Goal: Transaction & Acquisition: Purchase product/service

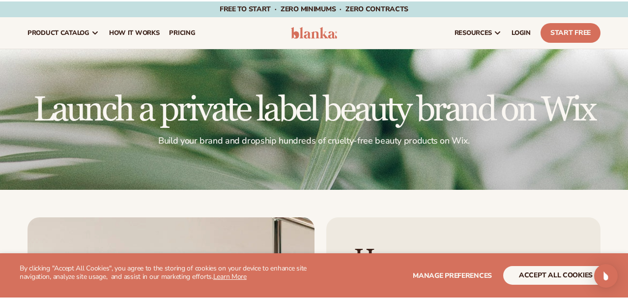
scroll to position [351, 0]
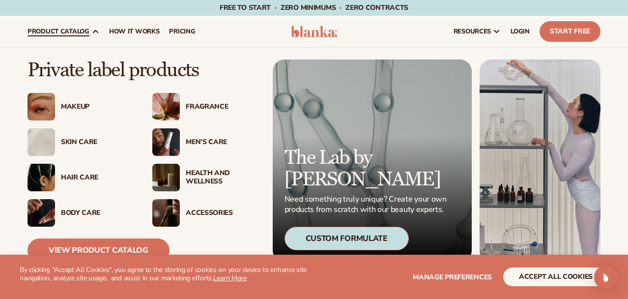
click at [76, 107] on div "Makeup" at bounding box center [97, 107] width 72 height 8
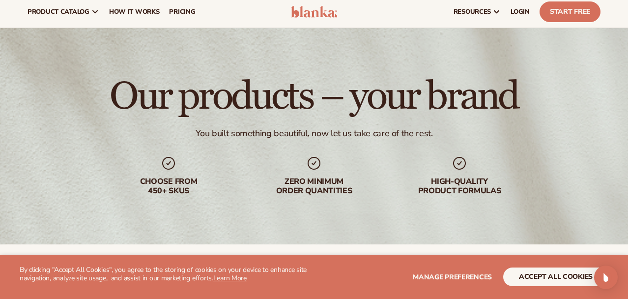
scroll to position [39, 0]
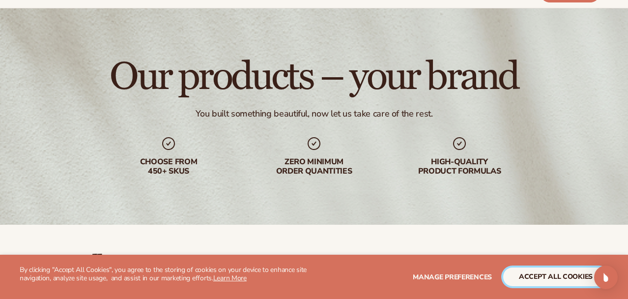
click at [503, 280] on button "accept all cookies" at bounding box center [555, 276] width 105 height 19
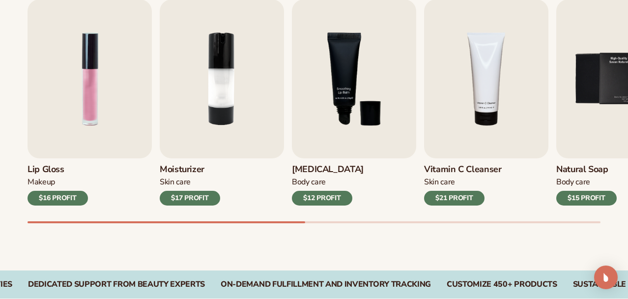
scroll to position [365, 0]
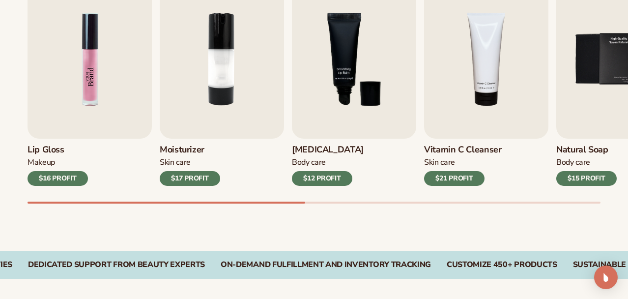
click at [95, 79] on img "1 / 9" at bounding box center [90, 59] width 124 height 159
click at [74, 98] on img "1 / 9" at bounding box center [90, 59] width 124 height 159
click at [90, 56] on img "1 / 9" at bounding box center [90, 59] width 124 height 159
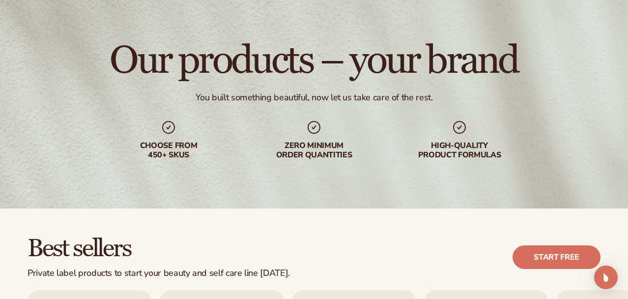
scroll to position [0, 0]
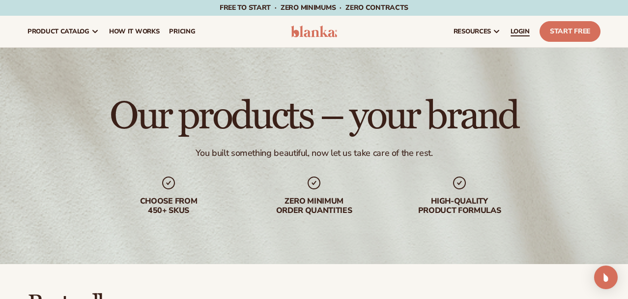
click at [506, 25] on link "LOGIN" at bounding box center [520, 31] width 29 height 31
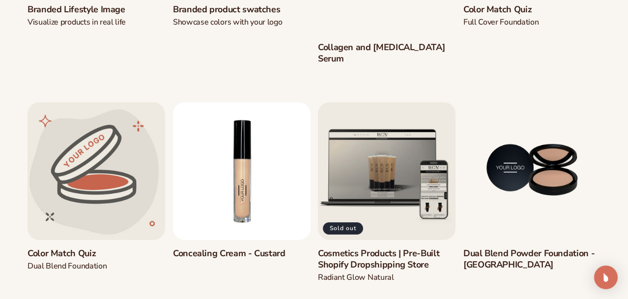
scroll to position [511, 0]
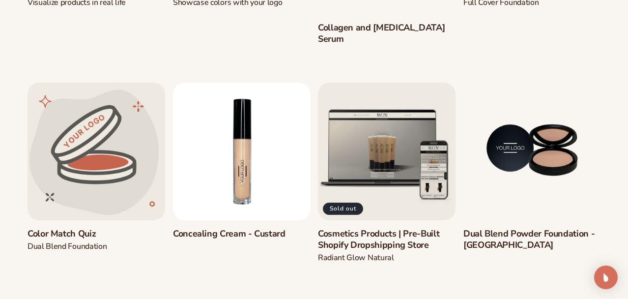
click at [230, 227] on link "Concealing Cream - Custard" at bounding box center [242, 232] width 138 height 11
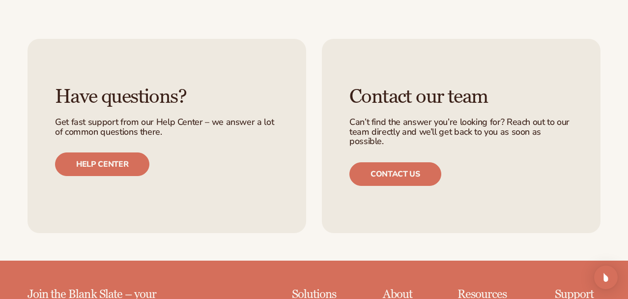
scroll to position [766, 0]
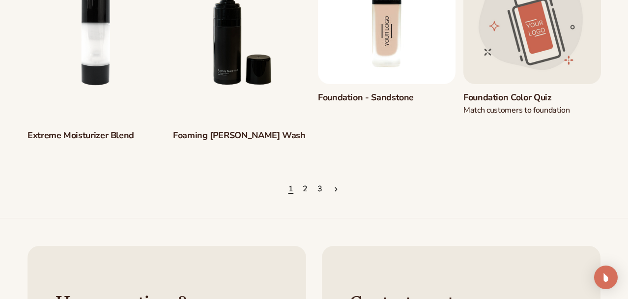
scroll to position [884, 0]
